Goal: Check status: Check status

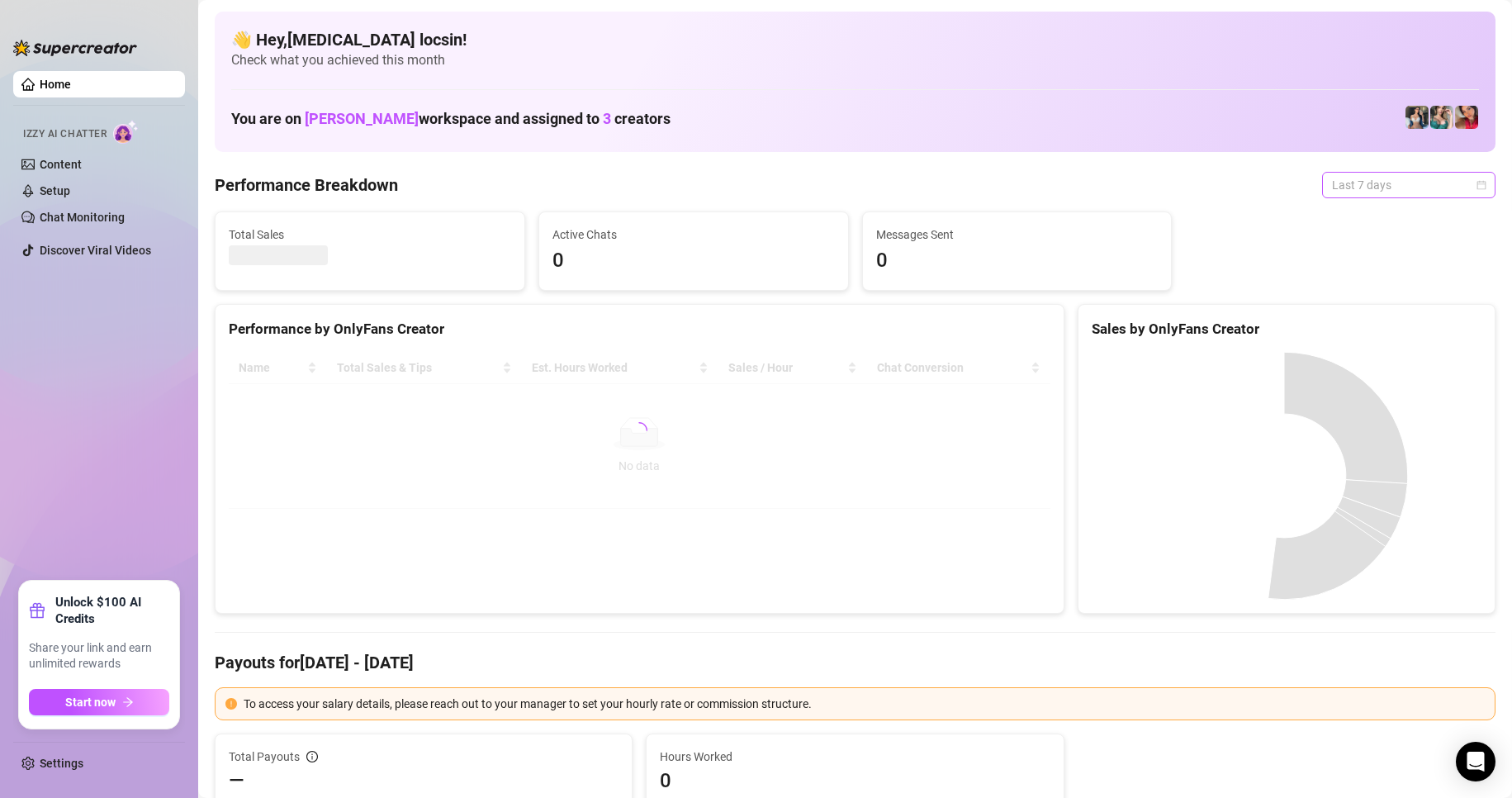
click at [1390, 189] on span "Last 7 days" at bounding box center [1409, 184] width 153 height 24
click at [1372, 326] on div "Custom date" at bounding box center [1395, 324] width 147 height 18
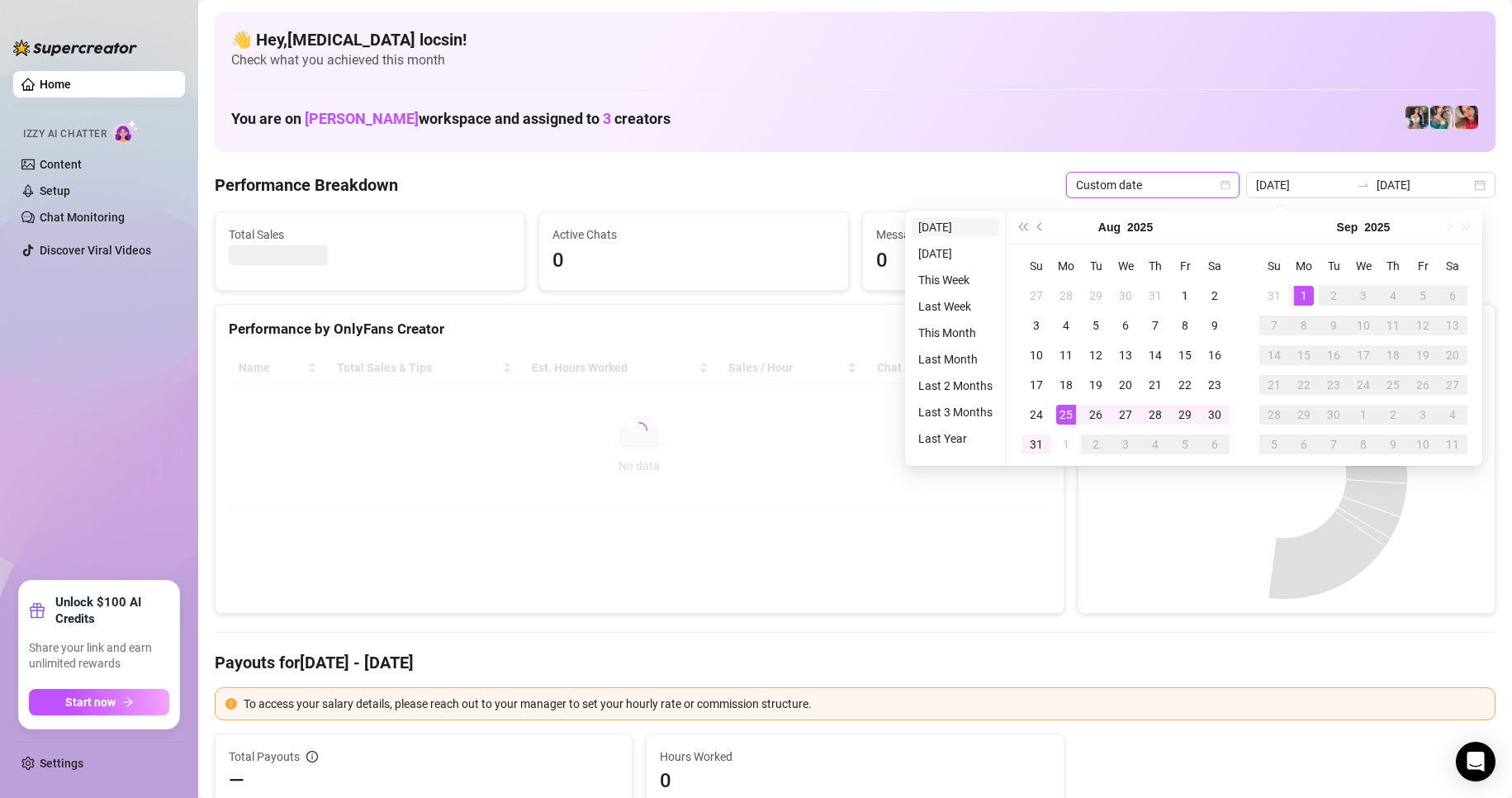
type input "[DATE]"
click at [935, 228] on li "[DATE]" at bounding box center [955, 228] width 88 height 20
type input "[DATE]"
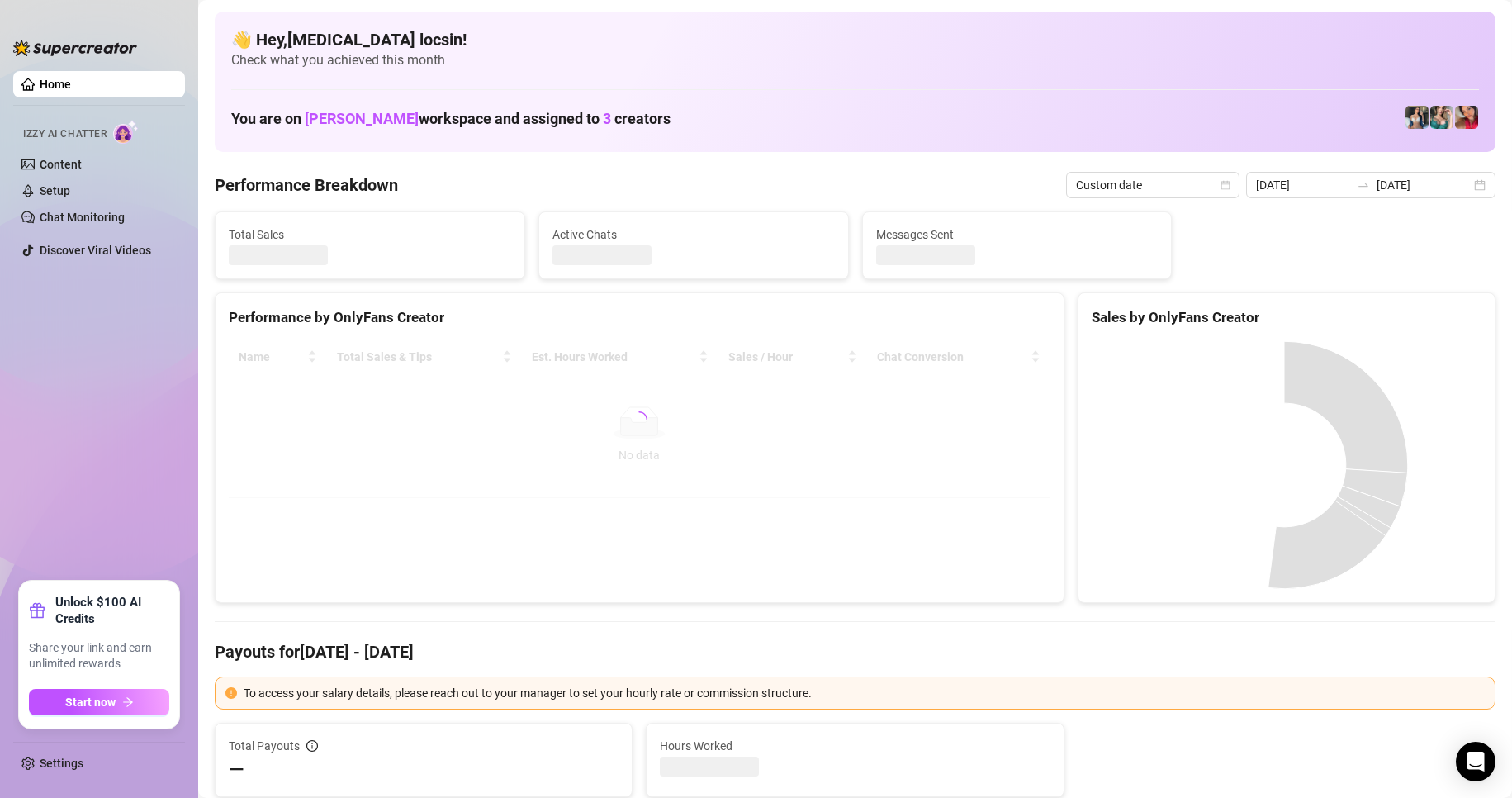
click at [841, 172] on div "Performance Breakdown Custom date [DATE] [DATE]" at bounding box center [855, 185] width 1281 height 26
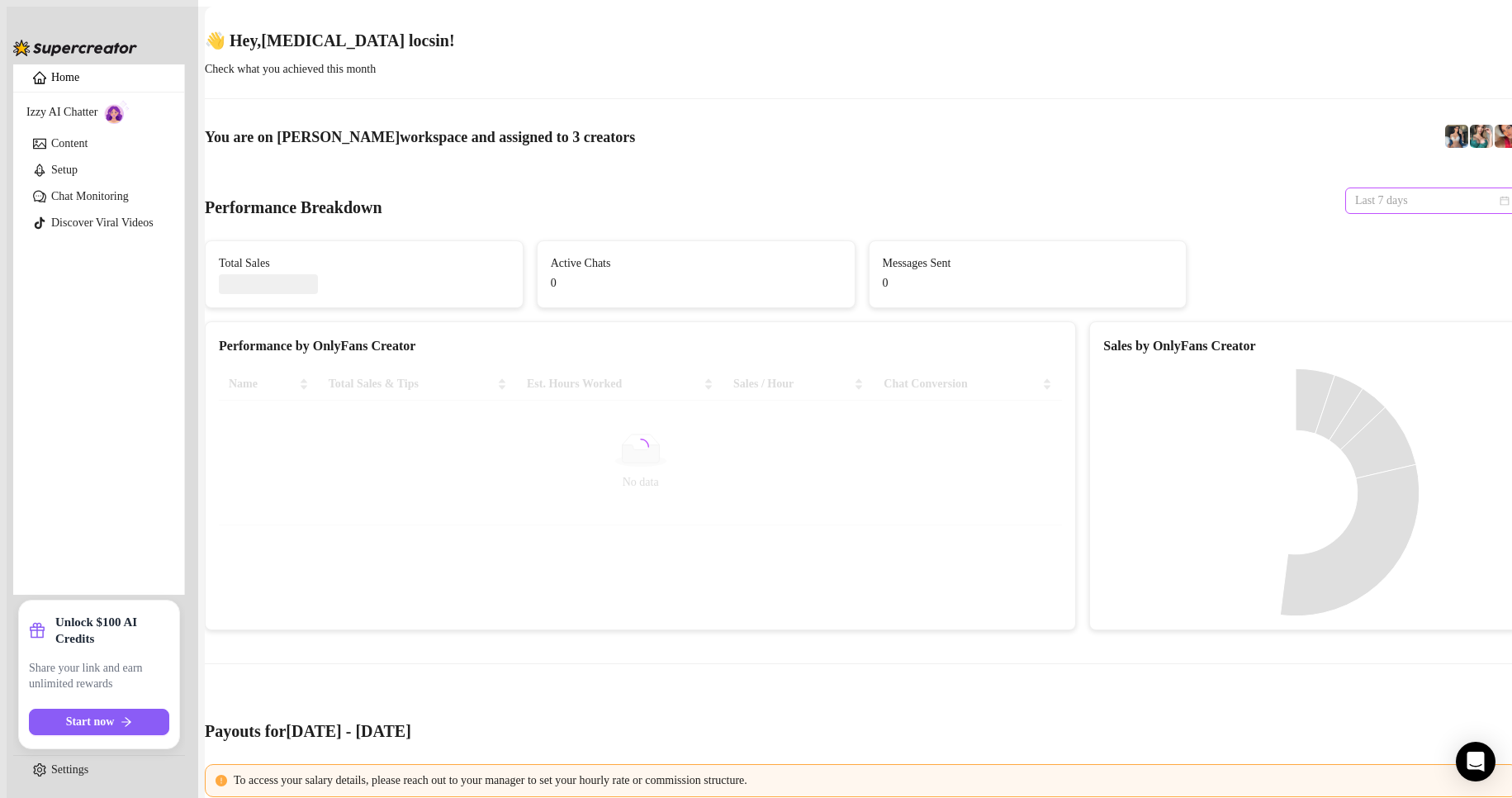
click at [1403, 189] on span "Last 7 days" at bounding box center [1431, 200] width 153 height 24
click at [1362, 331] on div "Custom date" at bounding box center [1395, 324] width 147 height 18
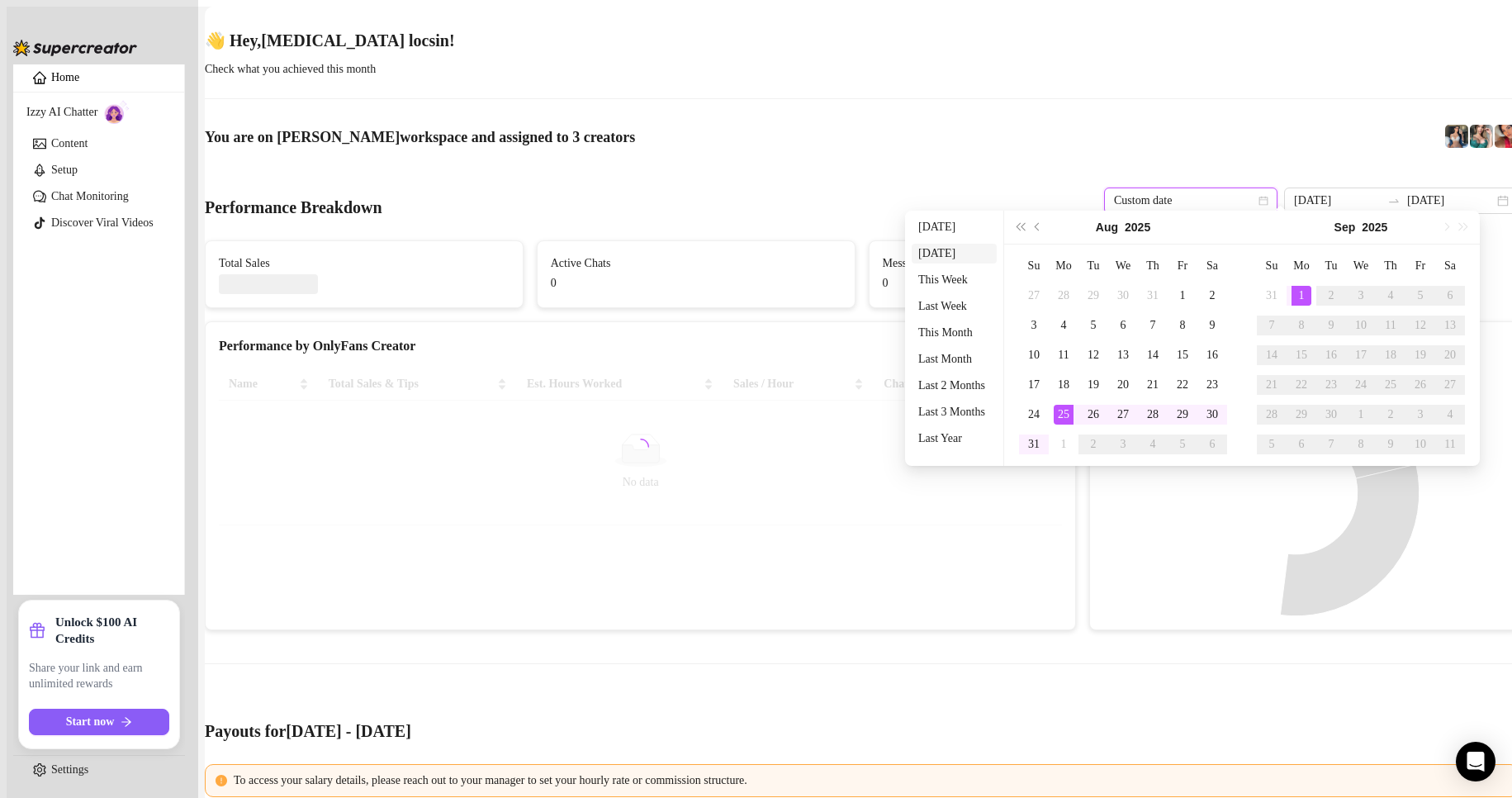
type input "[DATE]"
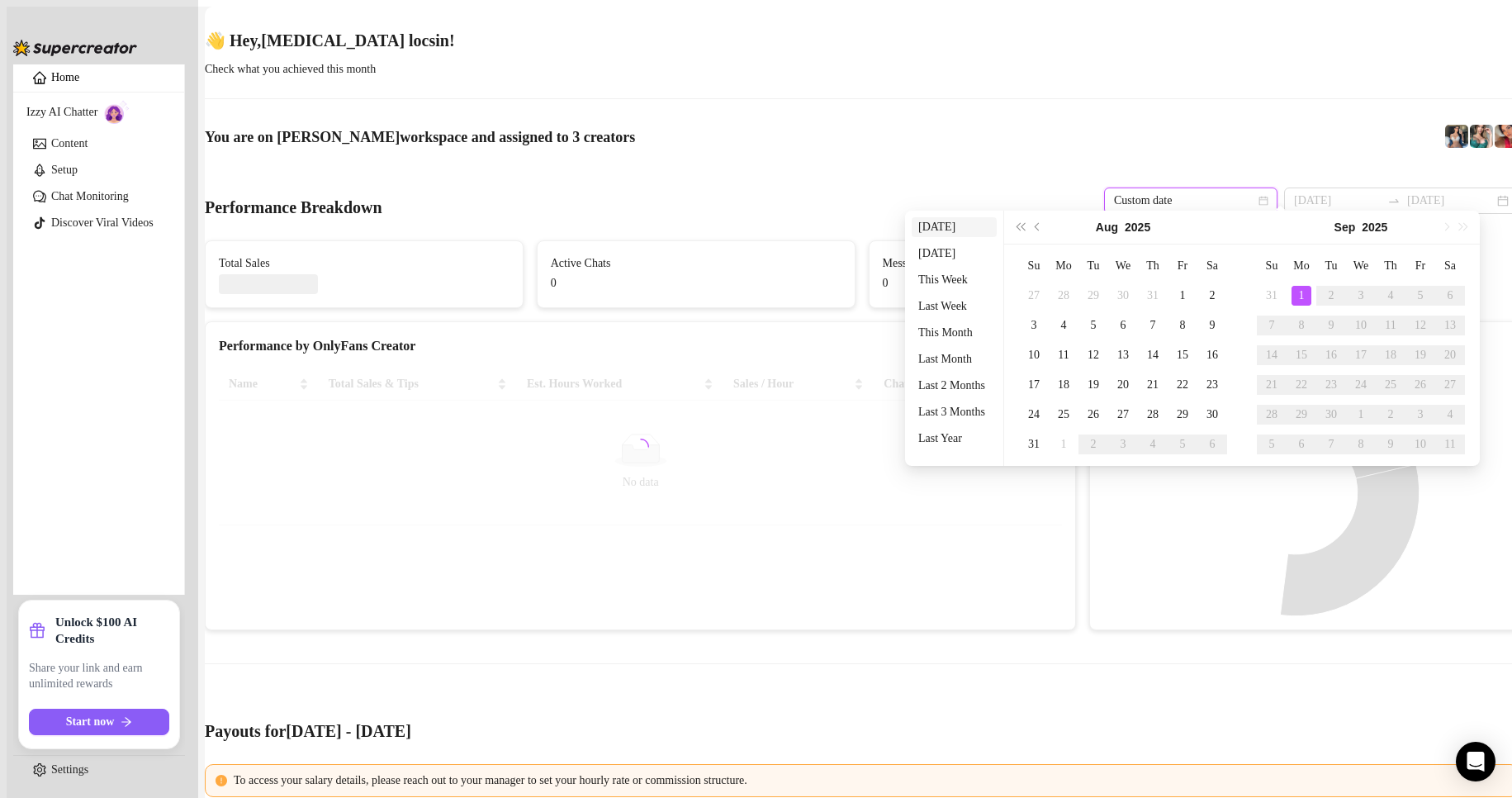
click at [939, 230] on li "[DATE]" at bounding box center [955, 228] width 85 height 20
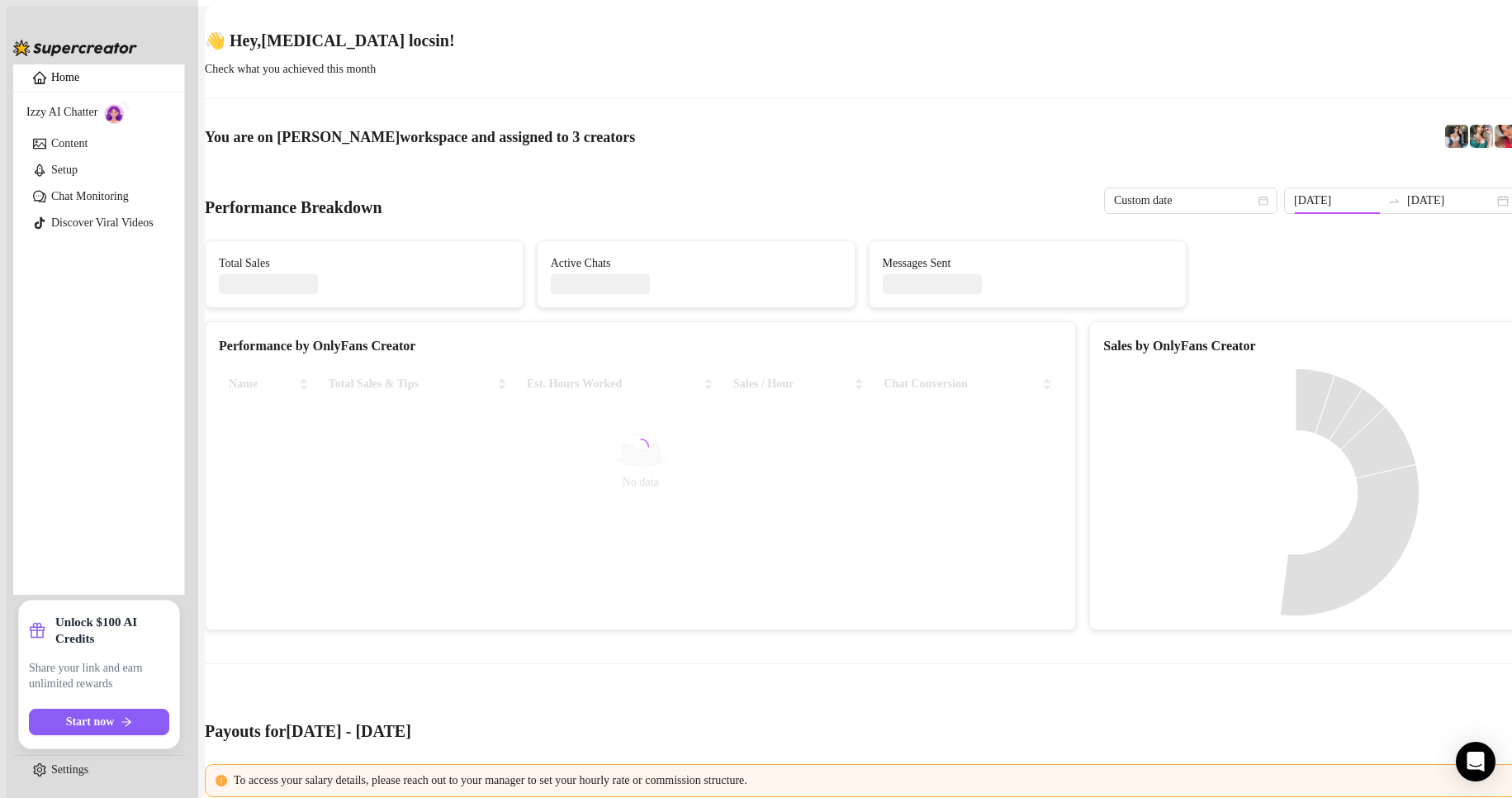
type input "[DATE]"
